Goal: Transaction & Acquisition: Purchase product/service

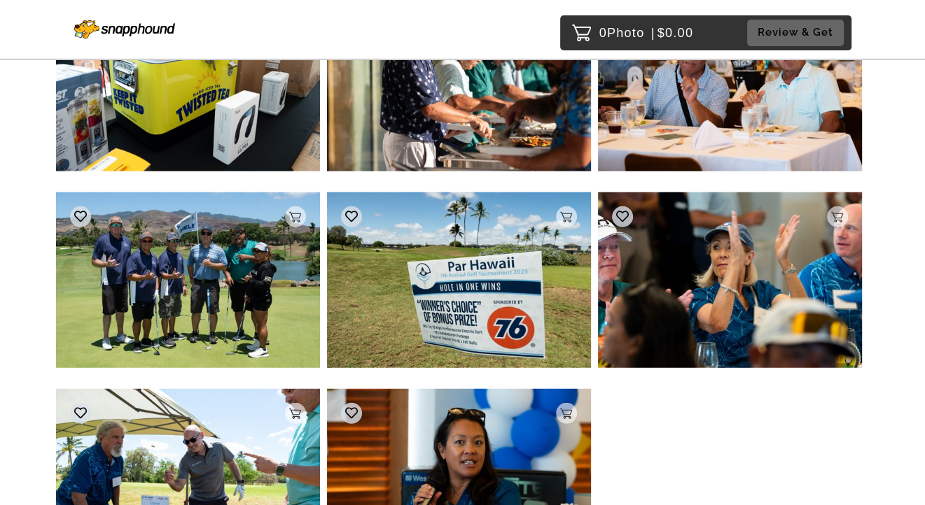
scroll to position [3150, 0]
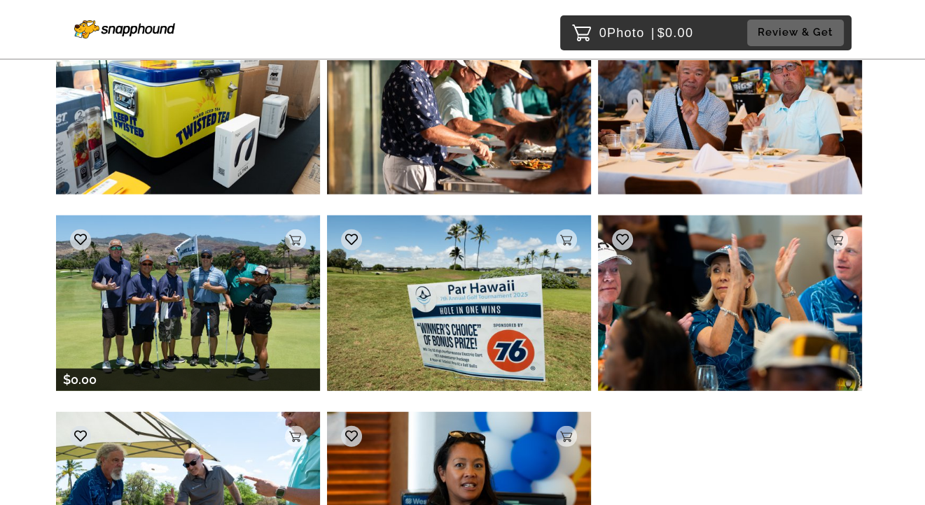
click at [194, 309] on img at bounding box center [188, 304] width 264 height 176
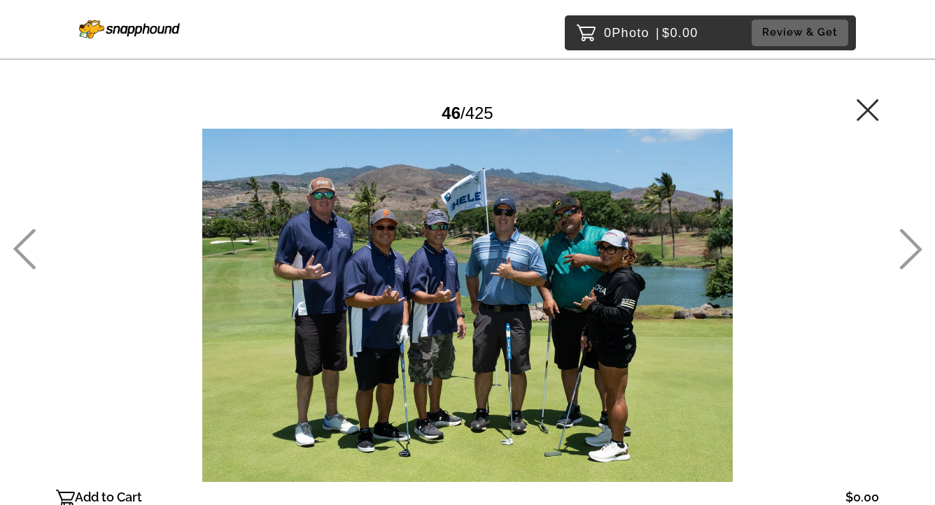
click at [631, 205] on div at bounding box center [467, 306] width 823 height 354
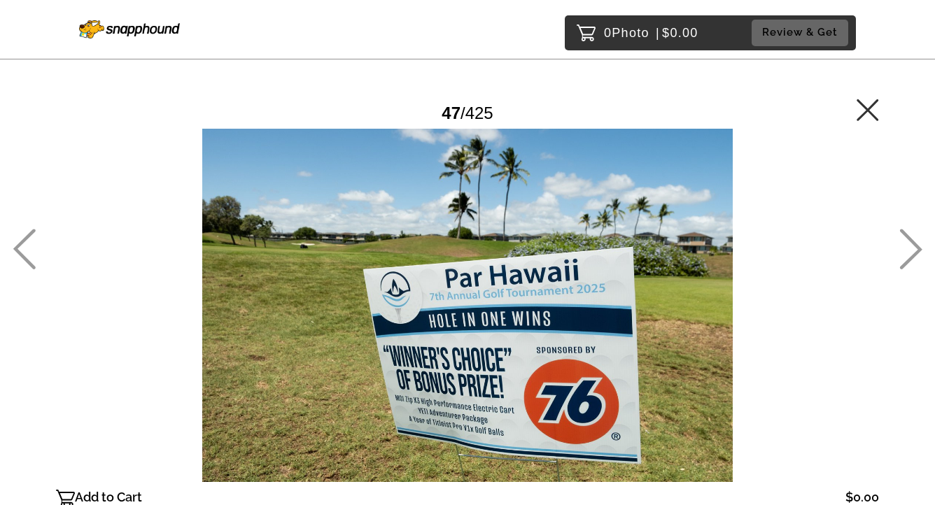
click at [23, 240] on icon at bounding box center [24, 249] width 22 height 41
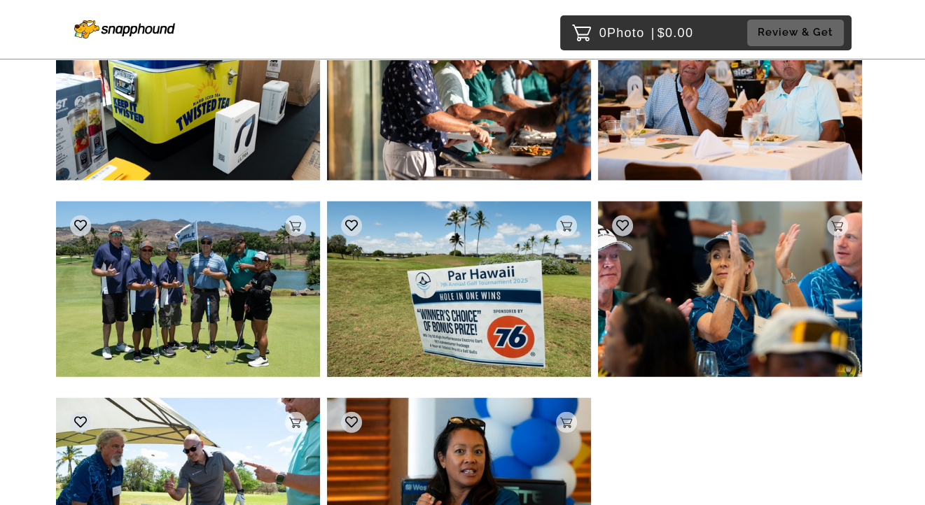
scroll to position [3165, 0]
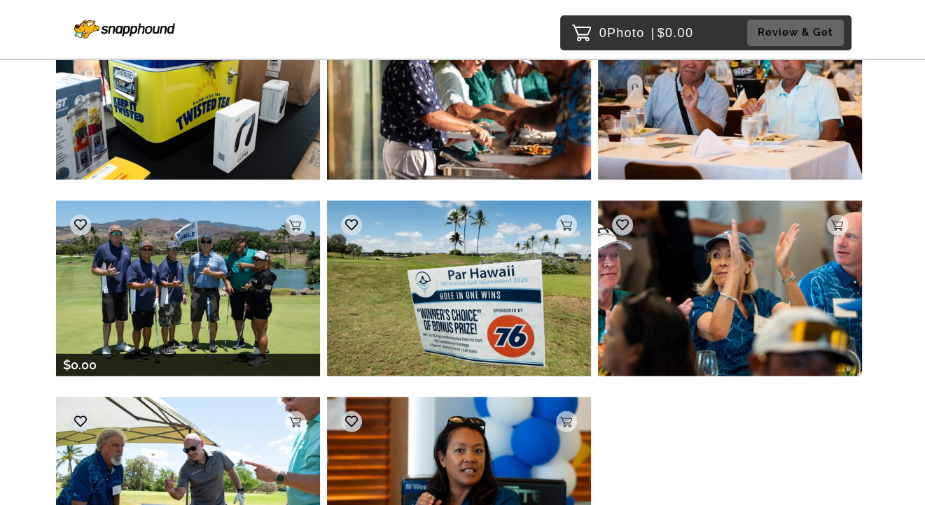
click at [253, 273] on img at bounding box center [188, 289] width 264 height 176
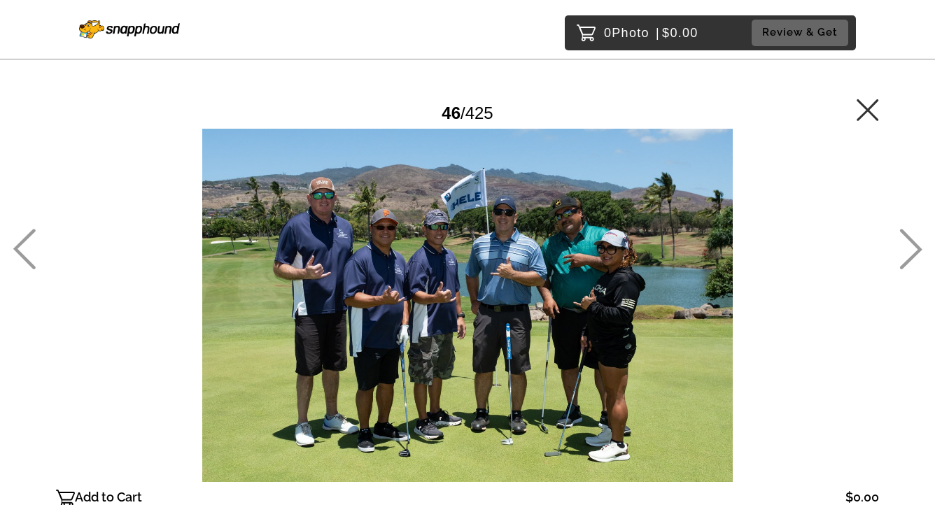
click at [127, 494] on p "Add to Cart" at bounding box center [108, 498] width 67 height 22
click at [863, 110] on icon at bounding box center [868, 110] width 22 height 22
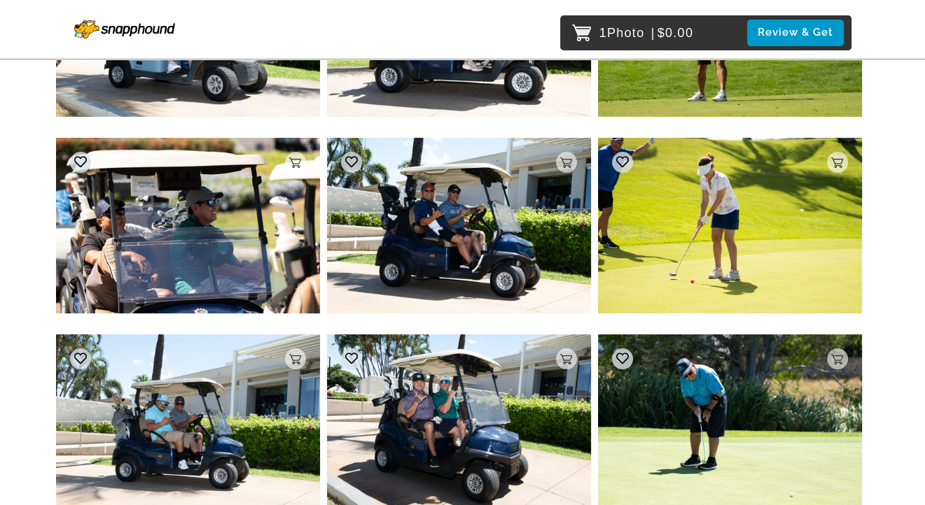
scroll to position [9362, 0]
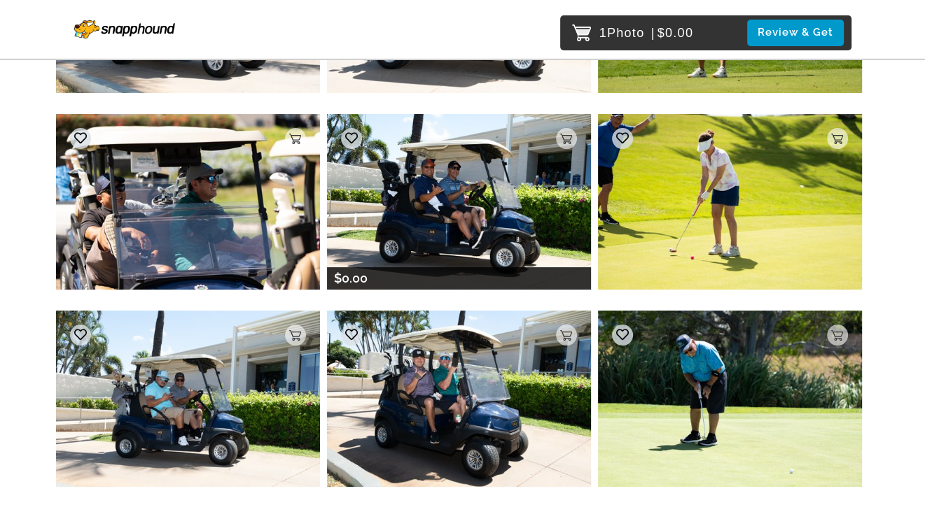
click at [463, 169] on img at bounding box center [459, 202] width 264 height 176
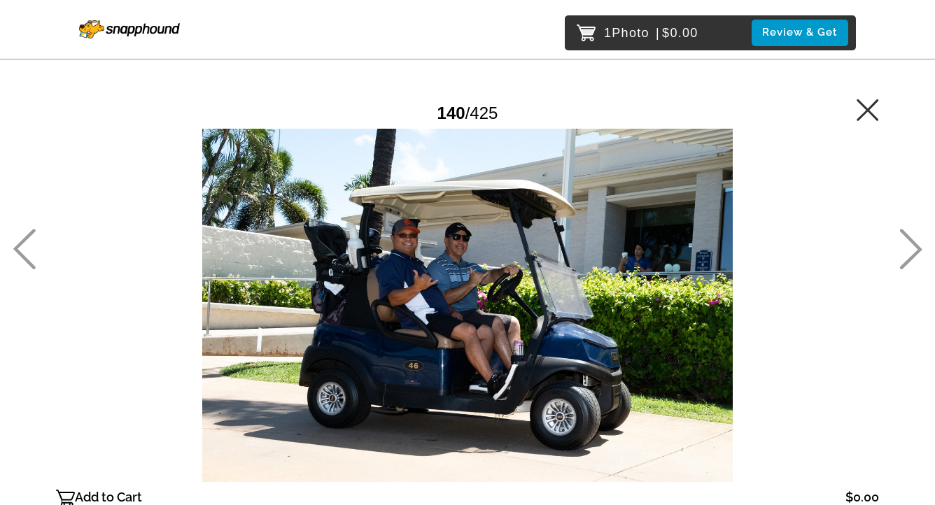
click at [126, 496] on p "Add to Cart" at bounding box center [108, 498] width 67 height 22
click at [872, 116] on icon at bounding box center [868, 110] width 22 height 22
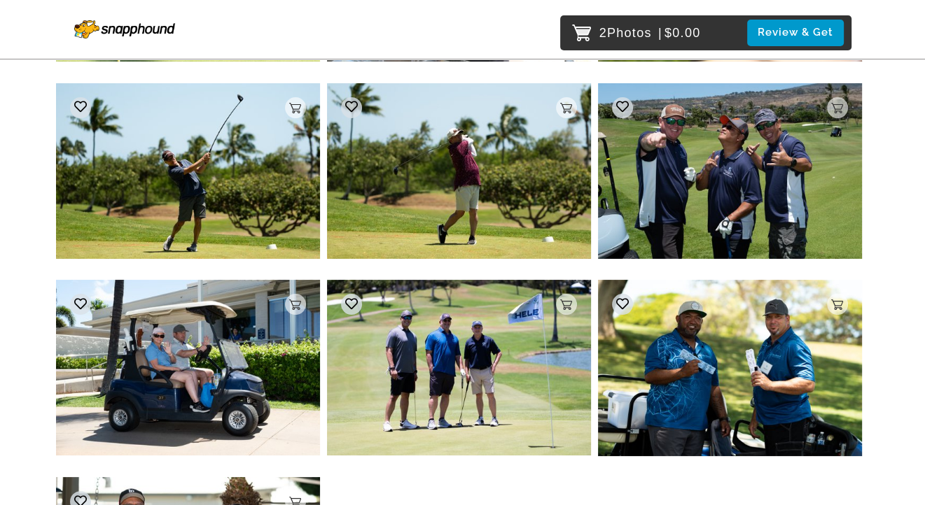
scroll to position [13959, 0]
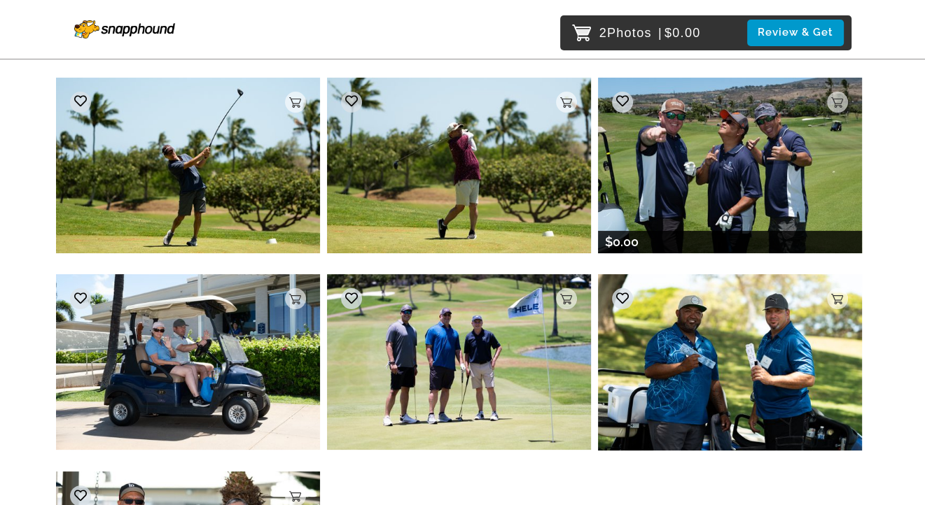
click at [728, 186] on img at bounding box center [730, 166] width 264 height 176
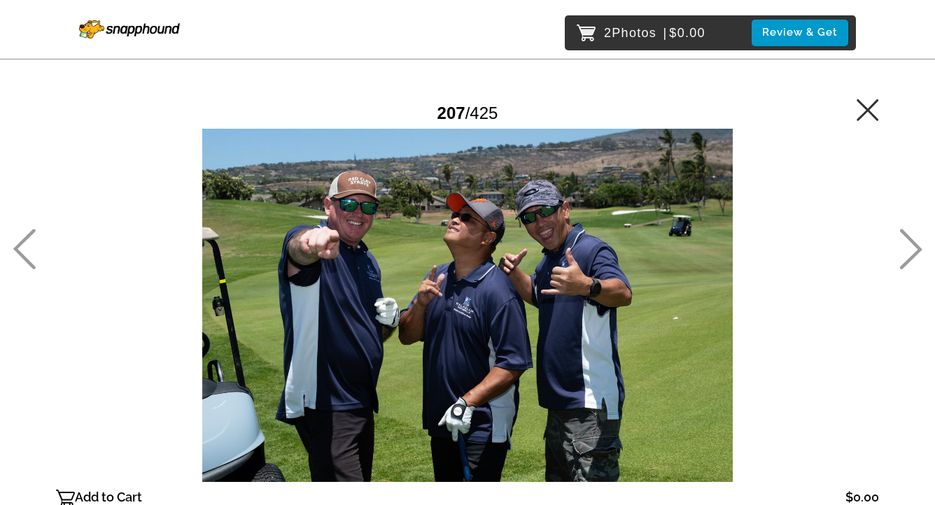
click at [122, 496] on p "Add to Cart" at bounding box center [108, 498] width 67 height 22
click at [871, 106] on icon at bounding box center [868, 110] width 22 height 22
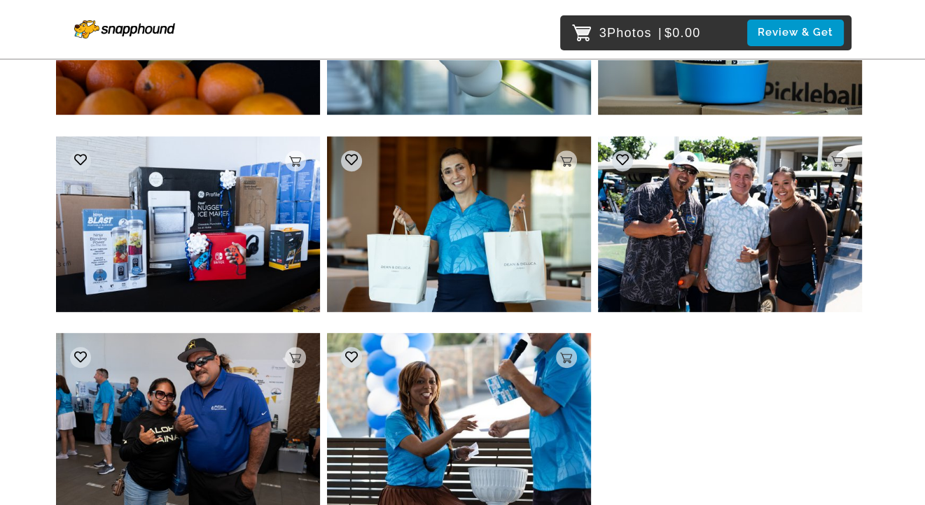
scroll to position [28524, 0]
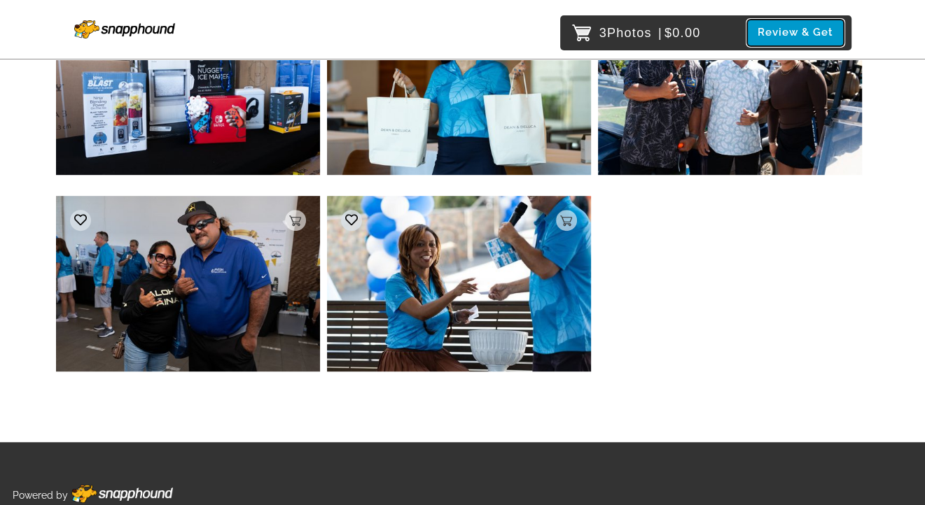
click at [823, 33] on button "Review & Get" at bounding box center [795, 33] width 97 height 26
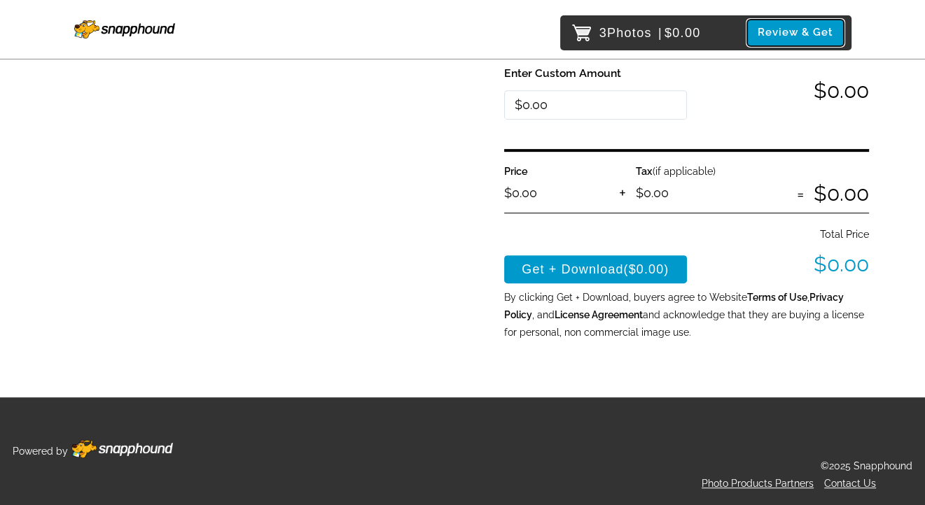
scroll to position [492, 0]
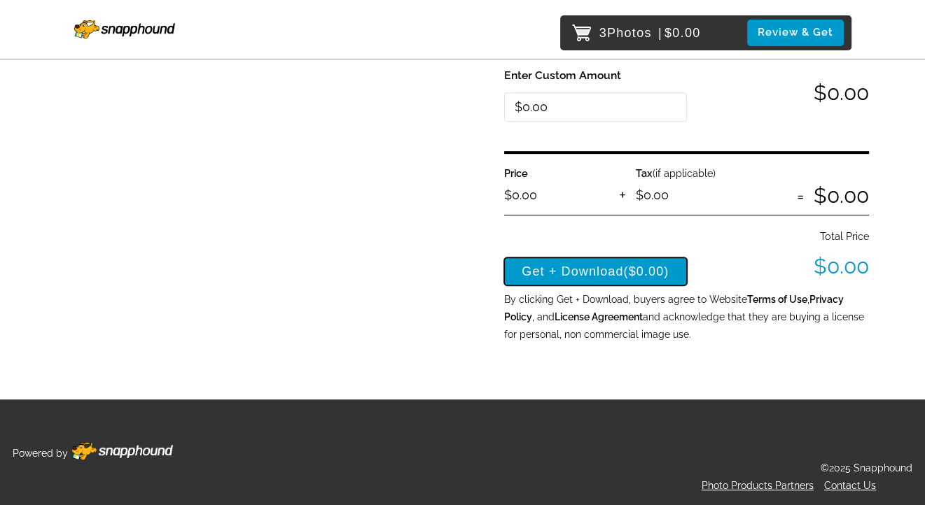
click at [599, 267] on button "Get + Download ($0.00)" at bounding box center [595, 272] width 183 height 28
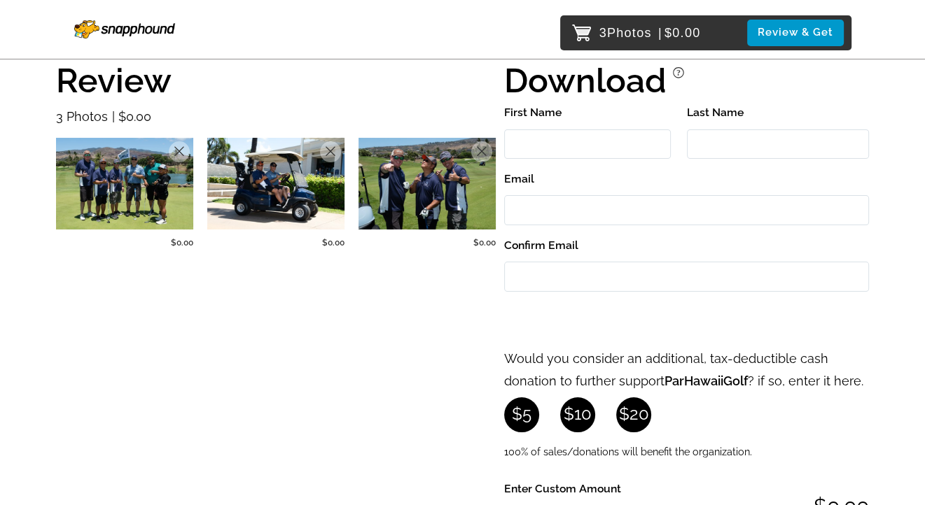
scroll to position [72, 0]
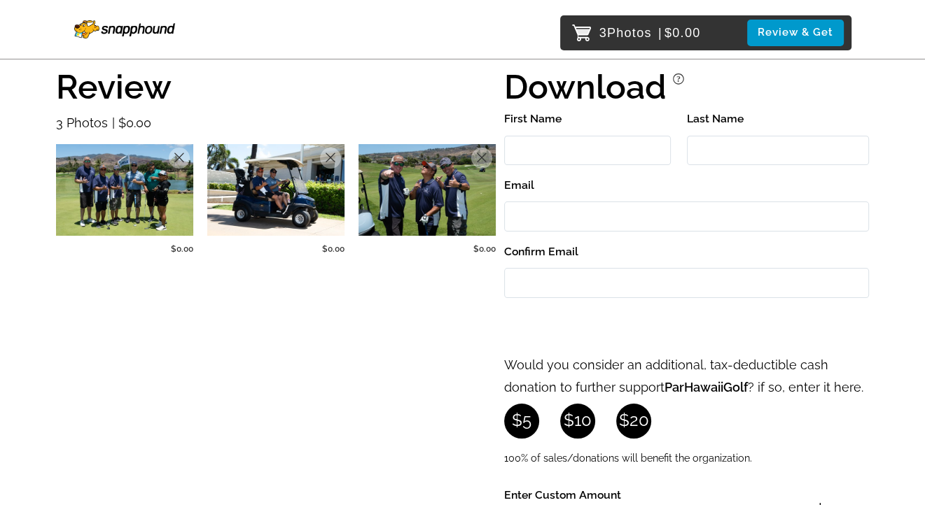
click at [645, 152] on input "First Name" at bounding box center [587, 151] width 167 height 30
type input "Bili"
type input "[PERSON_NAME]"
type input "[PERSON_NAME][EMAIL_ADDRESS][PERSON_NAME][DOMAIN_NAME]"
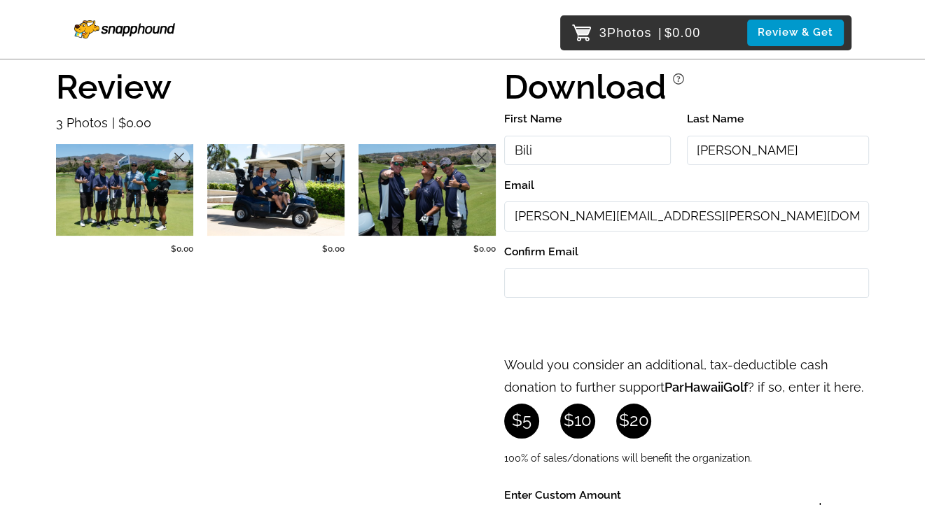
type input "[PERSON_NAME][EMAIL_ADDRESS][PERSON_NAME][DOMAIN_NAME]"
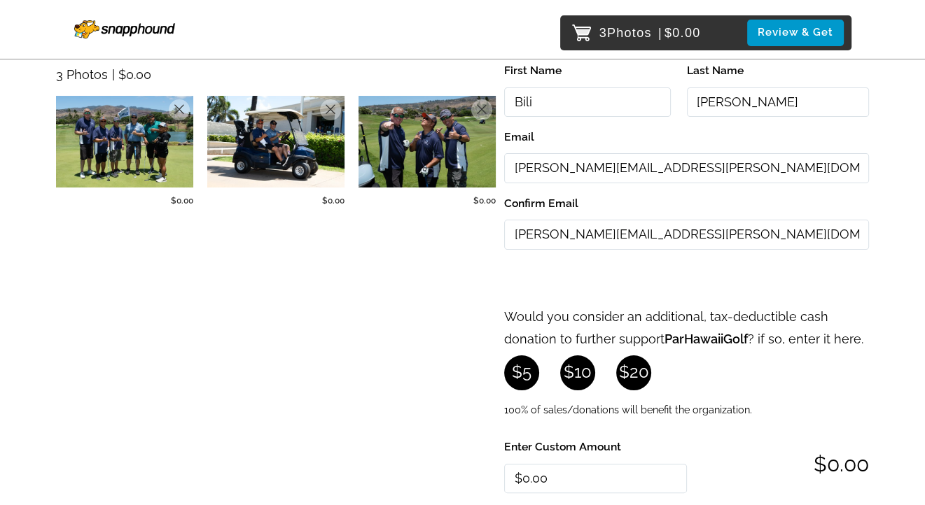
scroll to position [142, 0]
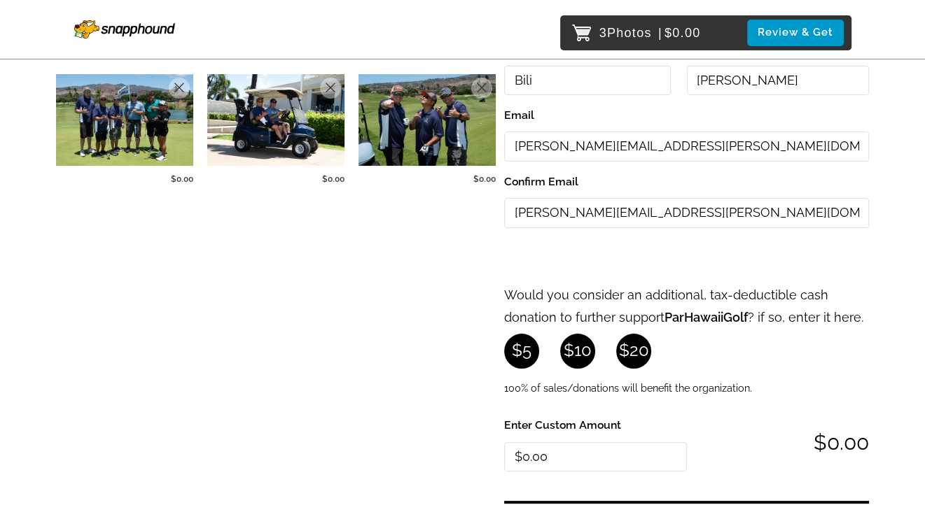
click at [580, 349] on link "$10" at bounding box center [577, 351] width 35 height 35
type input "10.00"
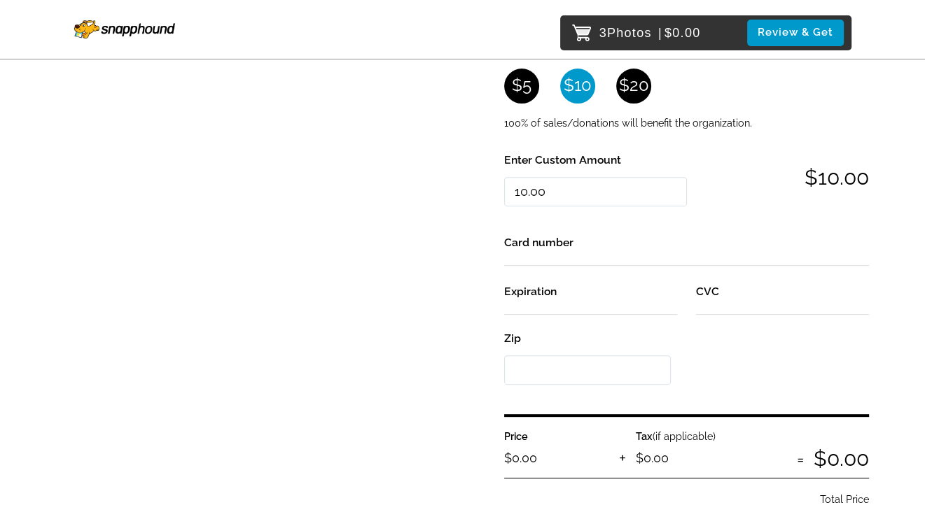
scroll to position [422, 0]
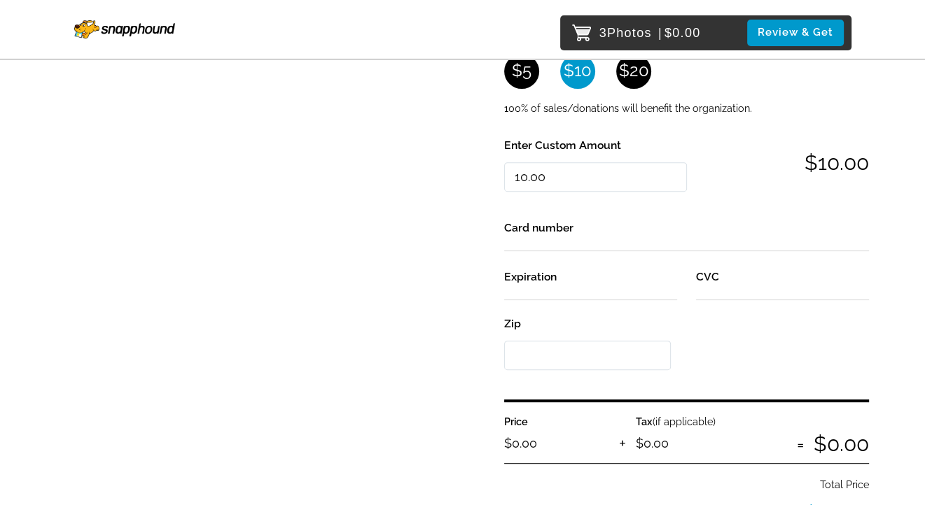
click at [772, 324] on div "Card number Expiration CVC Zip" at bounding box center [686, 291] width 365 height 179
click at [630, 349] on input "Zip" at bounding box center [587, 356] width 167 height 30
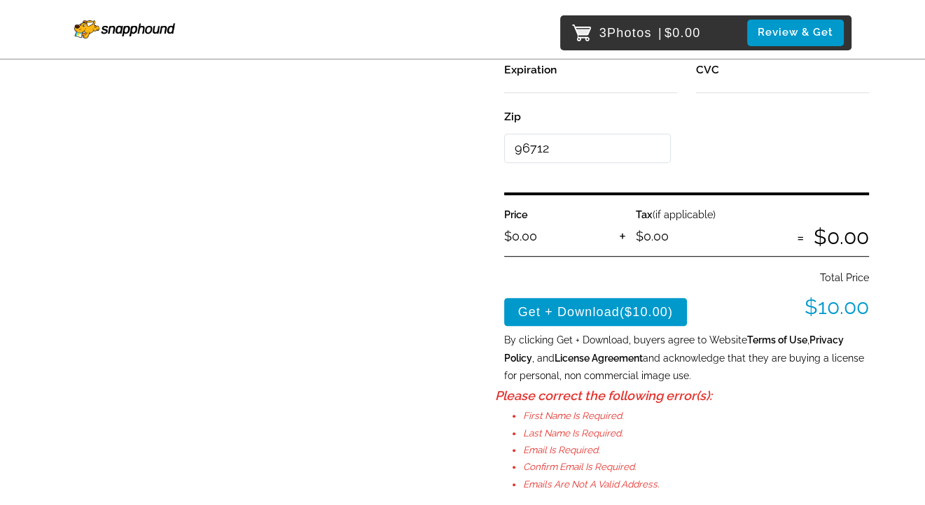
scroll to position [632, 0]
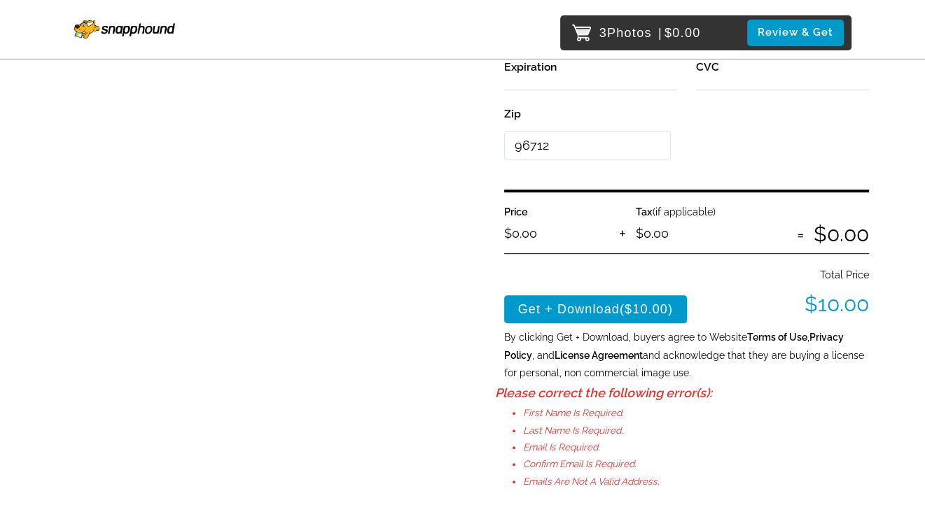
type input "96712"
click at [618, 315] on button "Get + Download ($10.00)" at bounding box center [595, 309] width 183 height 28
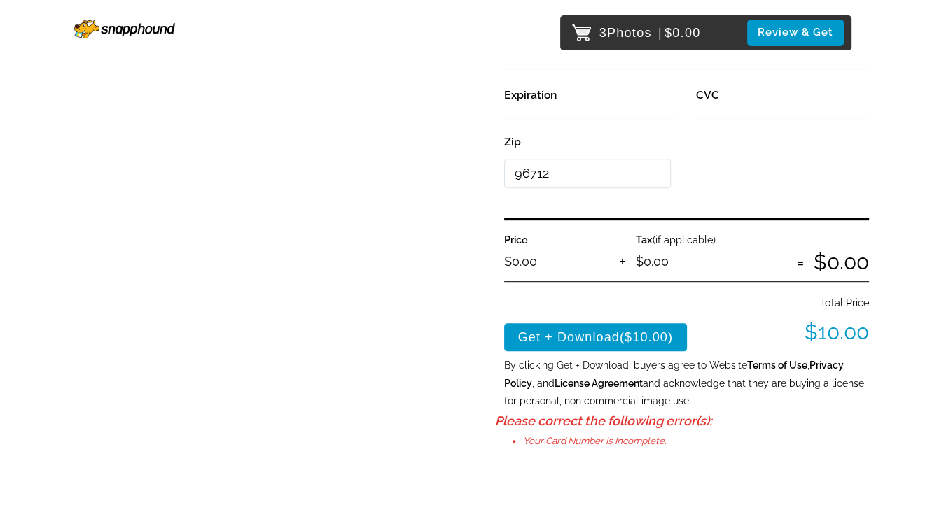
scroll to position [739, 0]
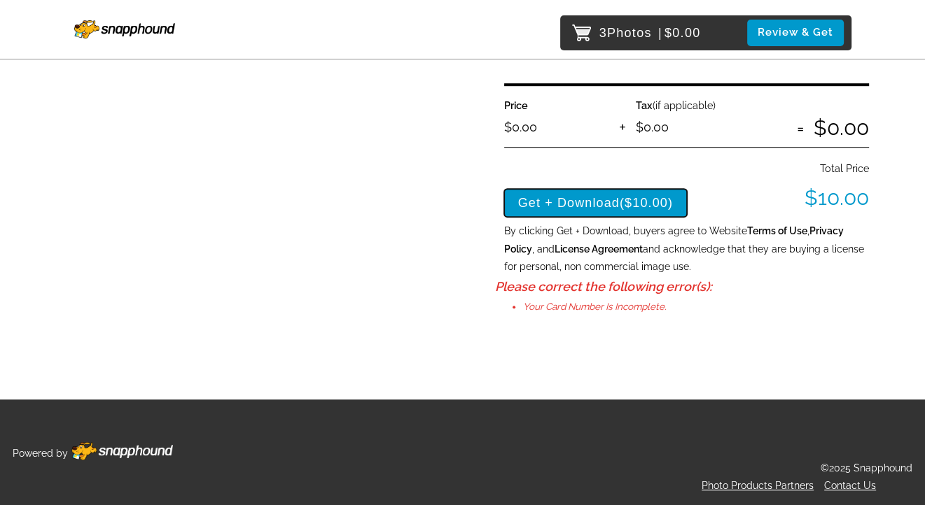
click at [610, 207] on button "Get + Download ($10.00)" at bounding box center [595, 203] width 183 height 28
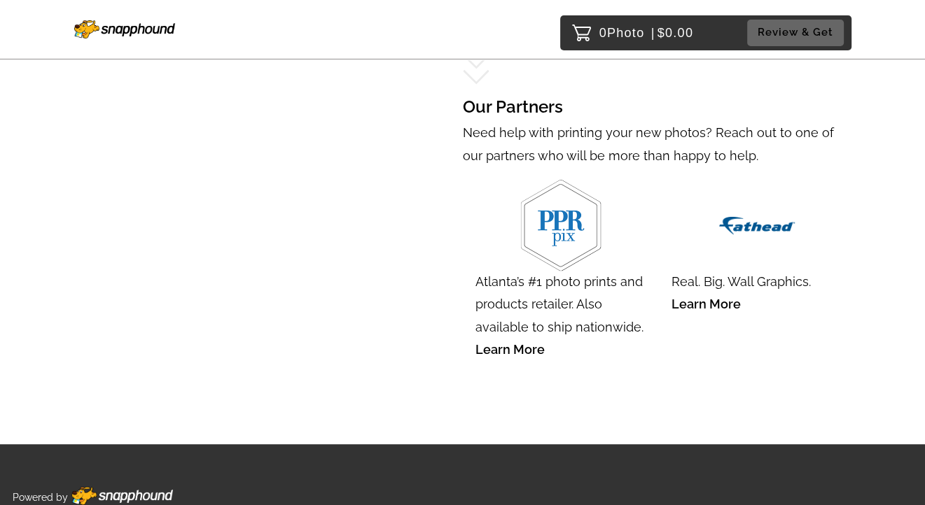
type input "$10.00"
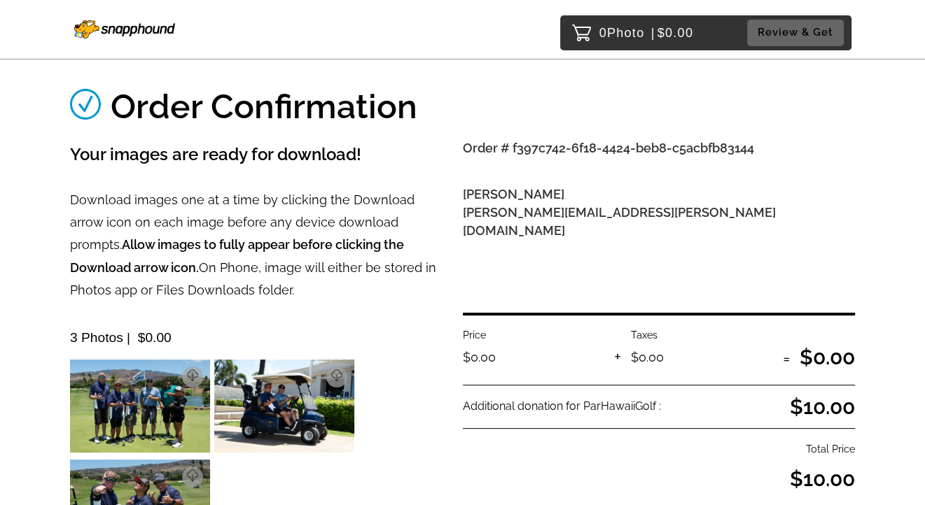
scroll to position [70, 0]
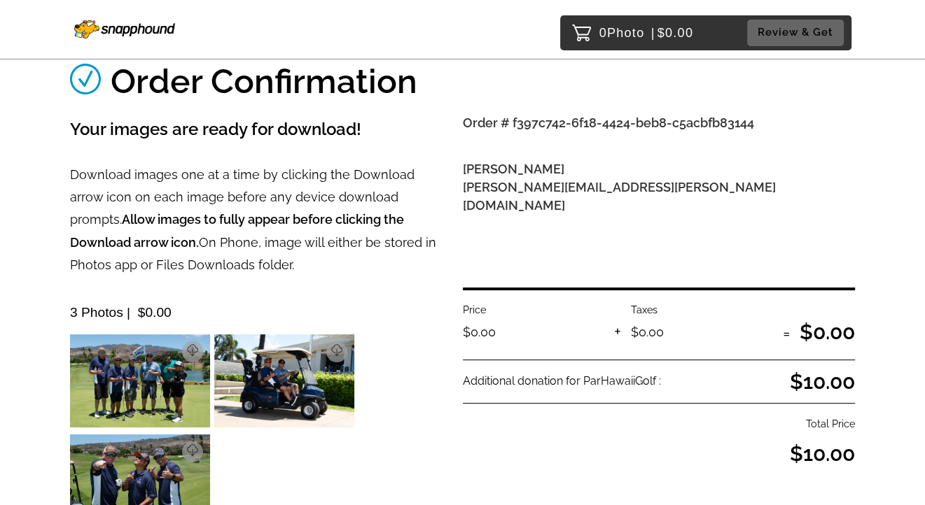
click at [169, 386] on img at bounding box center [140, 381] width 140 height 93
click at [189, 350] on p "Download" at bounding box center [170, 352] width 49 height 10
click at [315, 351] on p "Download" at bounding box center [314, 352] width 49 height 10
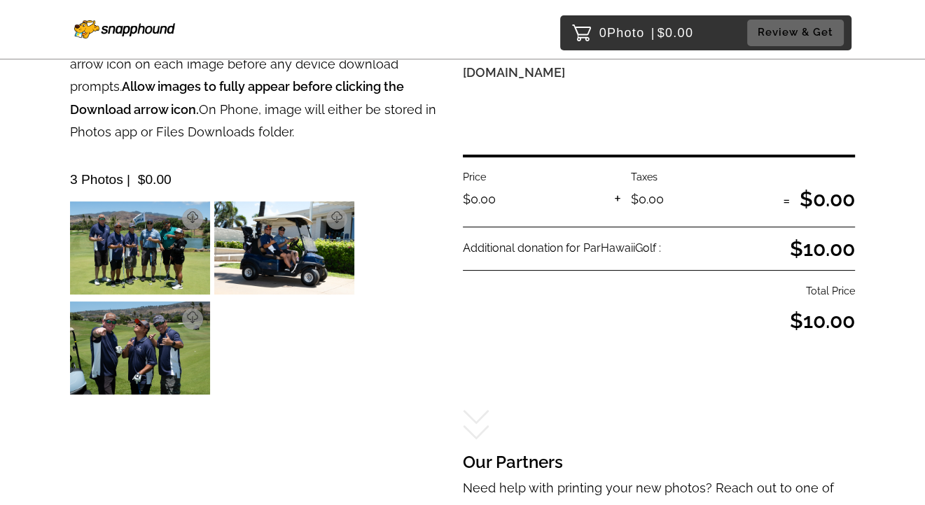
scroll to position [210, 0]
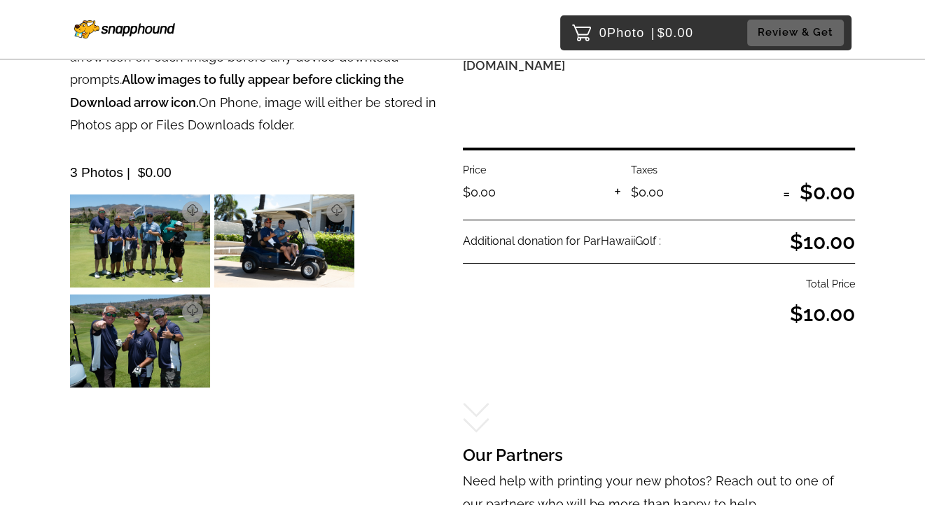
click at [158, 344] on img at bounding box center [140, 341] width 140 height 93
click at [176, 309] on p "Download" at bounding box center [170, 312] width 49 height 10
click at [162, 309] on p "Download" at bounding box center [170, 312] width 49 height 10
